Goal: Transaction & Acquisition: Purchase product/service

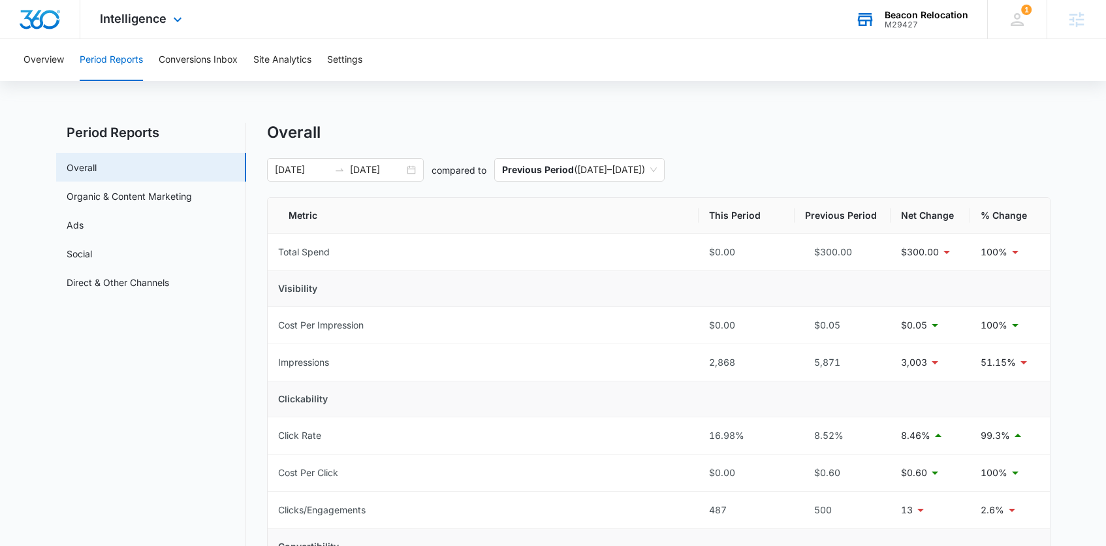
click at [900, 20] on div "M29427" at bounding box center [927, 24] width 84 height 9
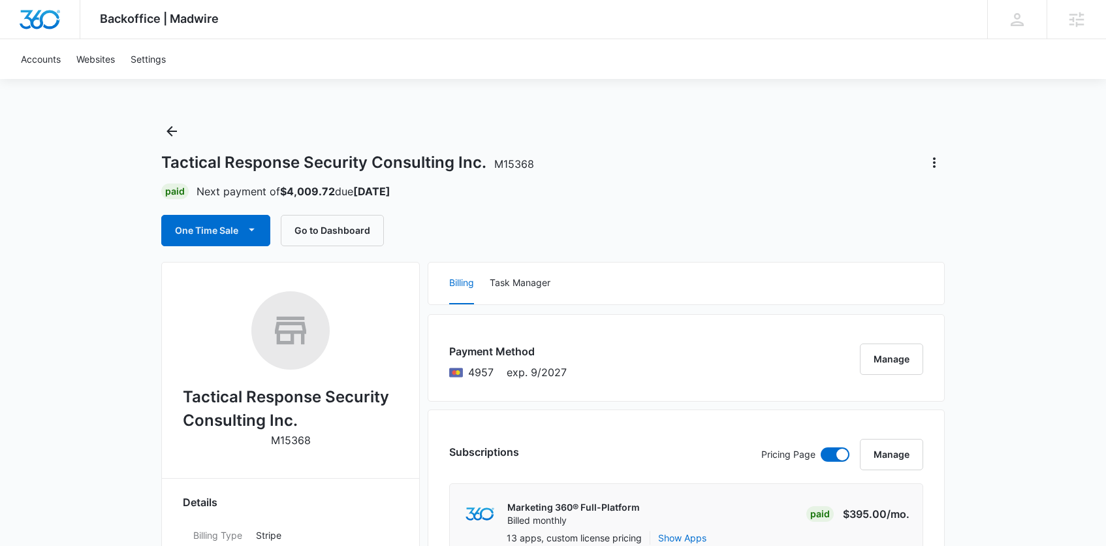
click at [201, 234] on button "One Time Sale" at bounding box center [215, 230] width 109 height 31
click at [218, 277] on div "Run One-Time Payment" at bounding box center [253, 275] width 151 height 14
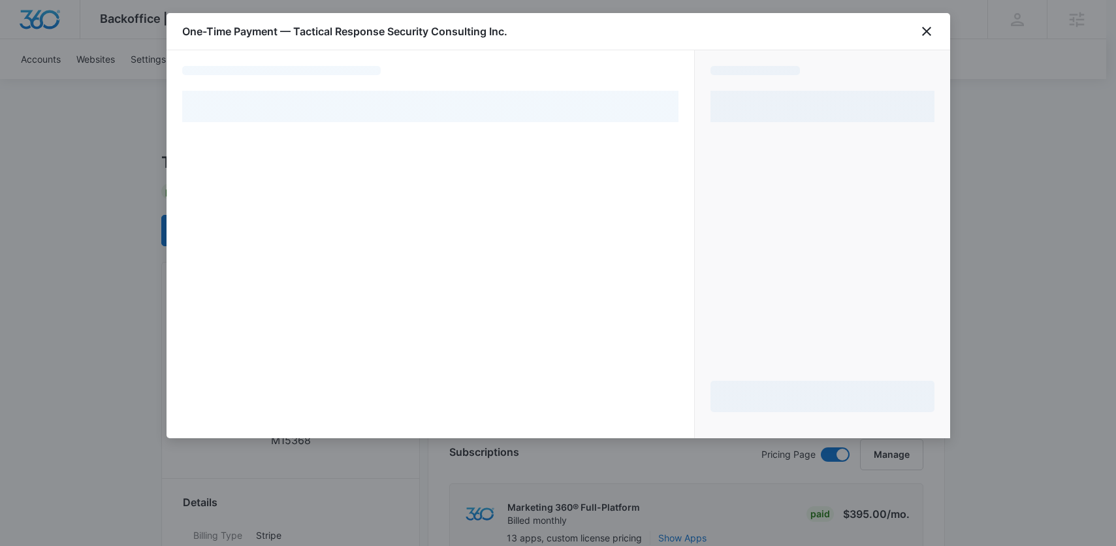
select select "pm_1Q0OnnA4n8RTgNjU8QZ5Ta94"
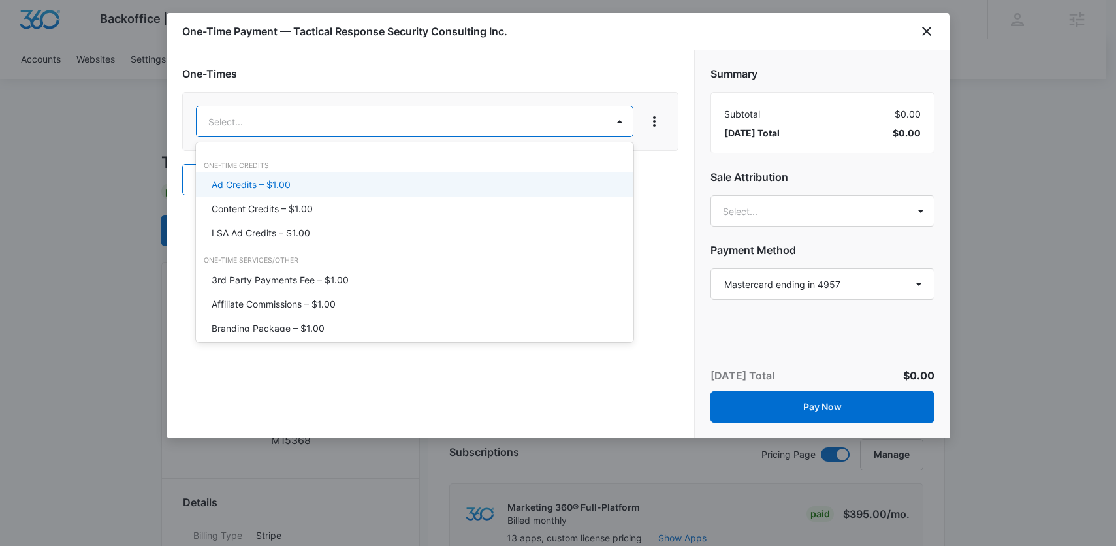
click at [277, 183] on p "Ad Credits – $1.00" at bounding box center [251, 185] width 79 height 14
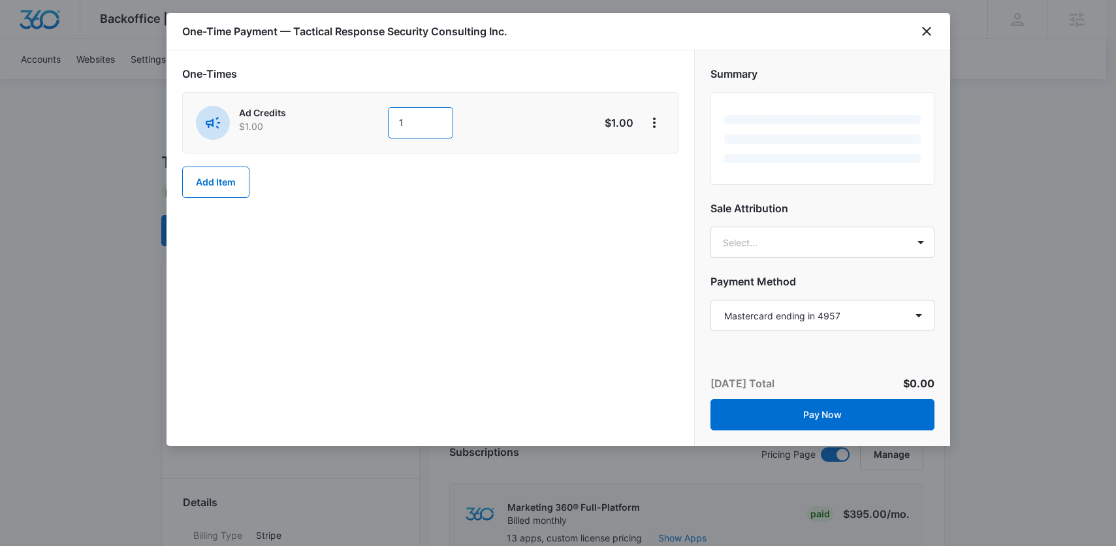
click at [409, 118] on input "1" at bounding box center [420, 122] width 65 height 31
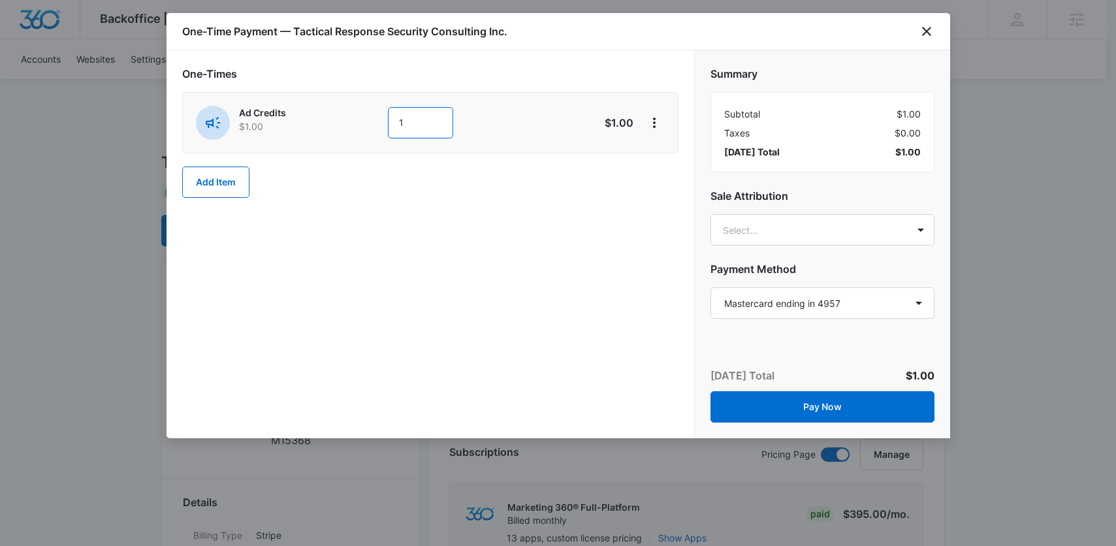
type input "1000"
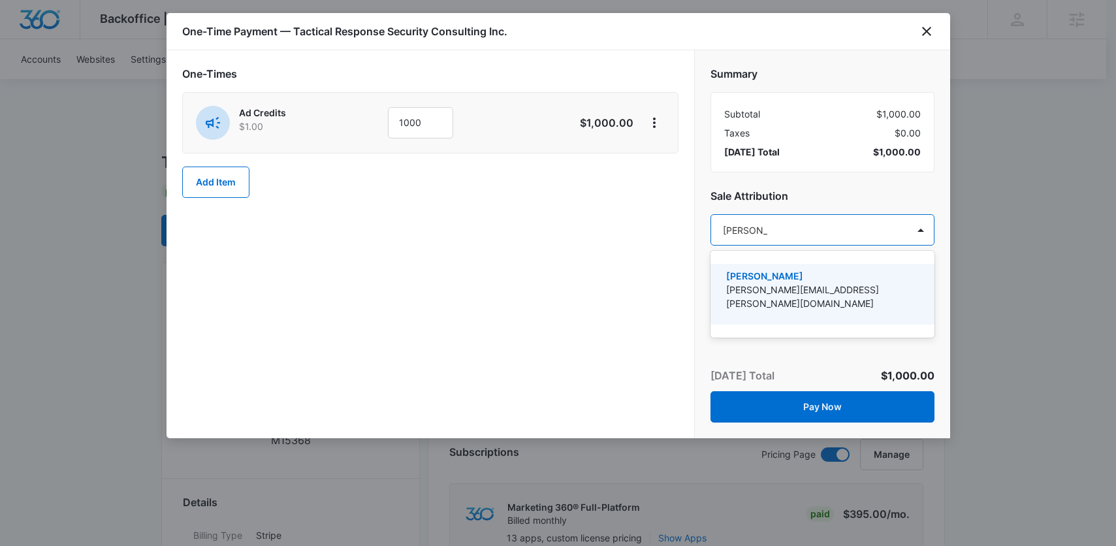
type input "[PERSON_NAME]"
click at [791, 279] on p "[PERSON_NAME]" at bounding box center [821, 276] width 190 height 14
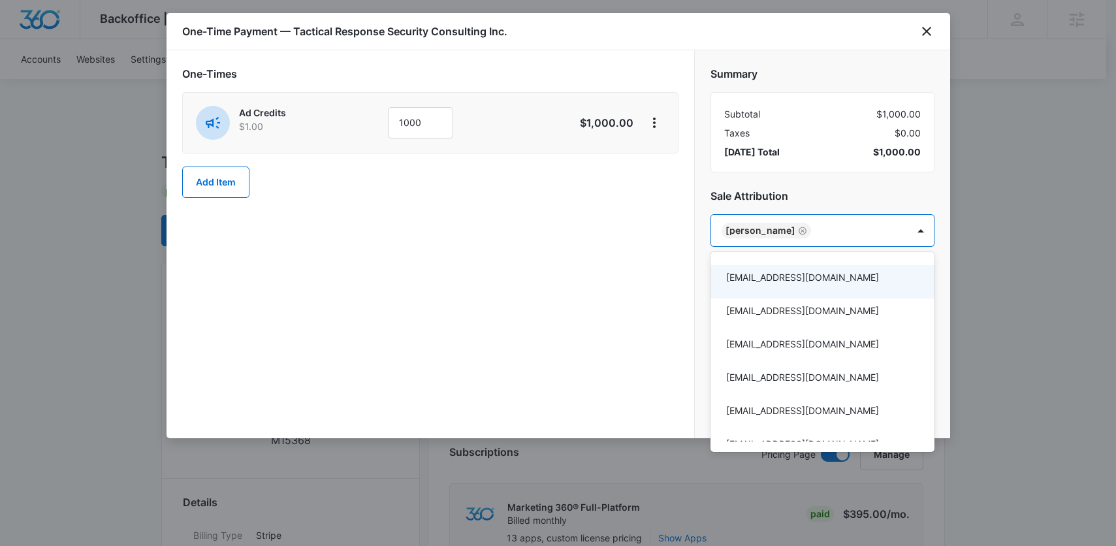
click at [616, 208] on div at bounding box center [558, 273] width 1116 height 546
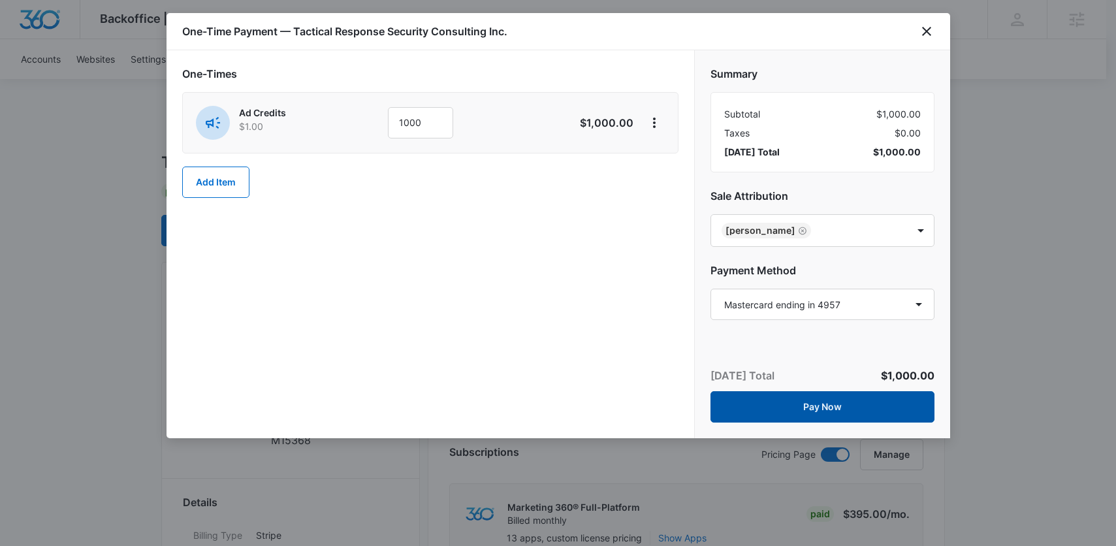
click at [851, 398] on button "Pay Now" at bounding box center [822, 406] width 224 height 31
